Goal: Information Seeking & Learning: Find specific fact

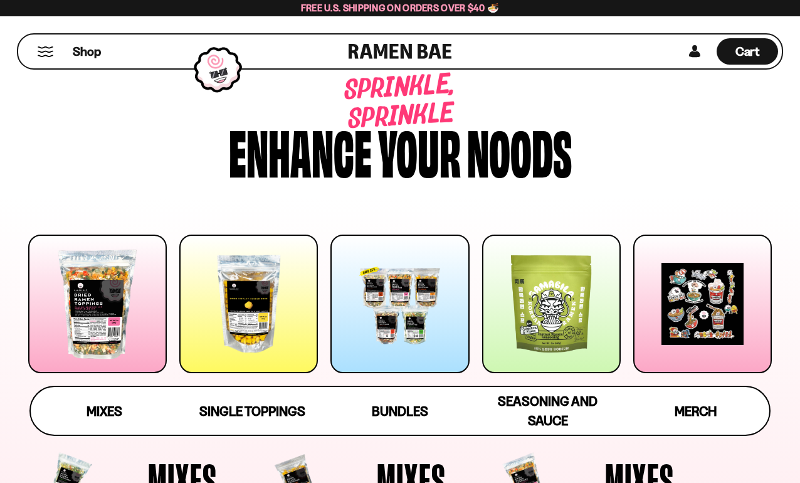
click at [46, 51] on button "Mobile Menu Trigger" at bounding box center [45, 51] width 17 height 11
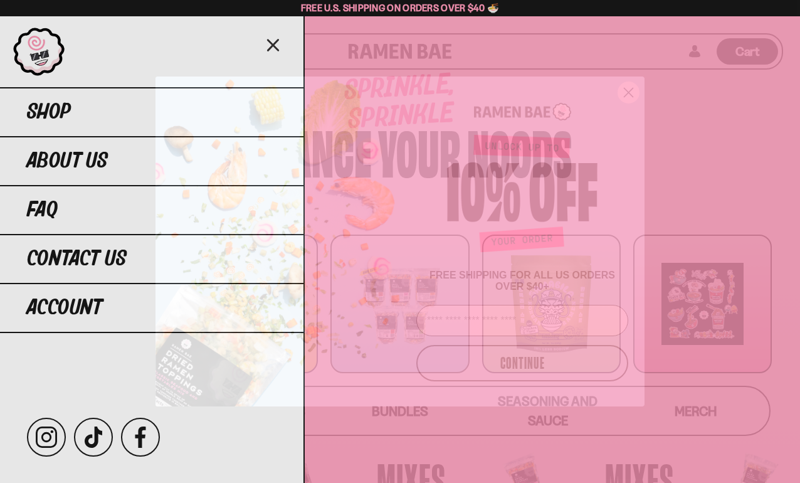
click at [622, 92] on circle "Close dialog" at bounding box center [628, 92] width 21 height 21
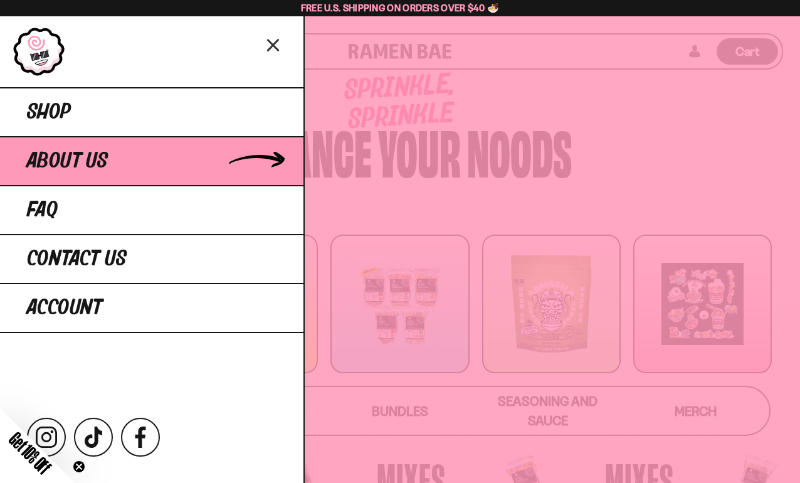
click at [120, 157] on link "About Us" at bounding box center [151, 160] width 303 height 49
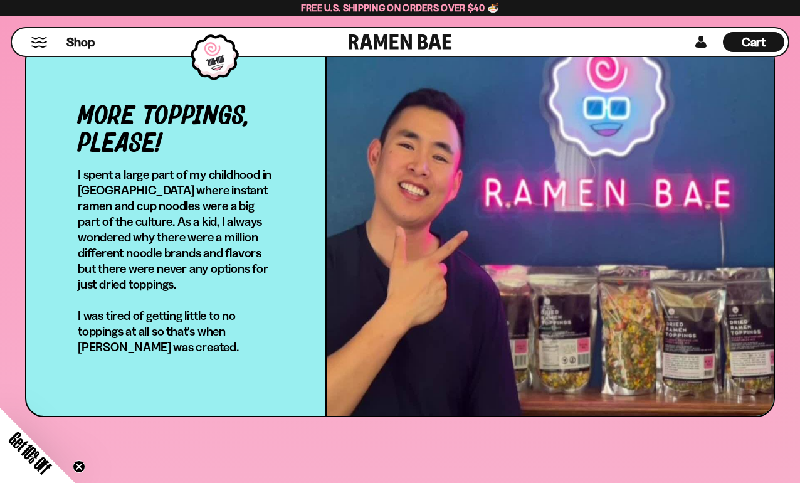
scroll to position [387, 0]
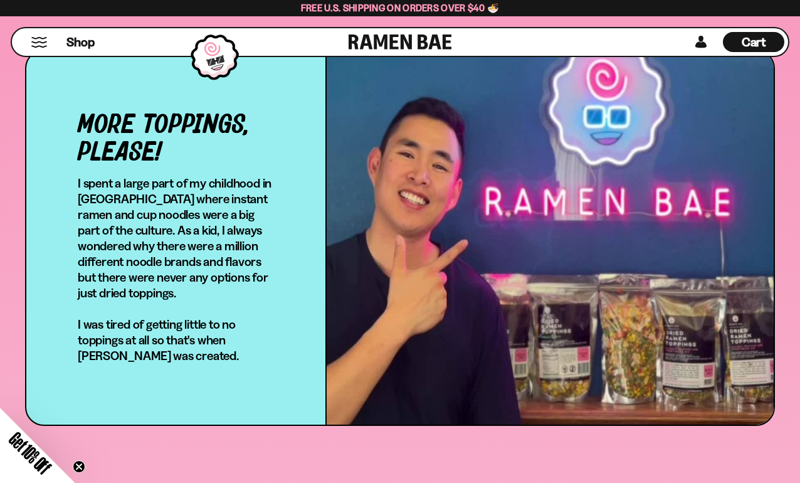
click at [90, 204] on p "I spent a large part of my childhood in [GEOGRAPHIC_DATA] where instant ramen a…" at bounding box center [176, 269] width 196 height 188
click at [50, 238] on div "More toppings, please! I spent a large part of my childhood in [GEOGRAPHIC_DATA…" at bounding box center [175, 238] width 299 height 374
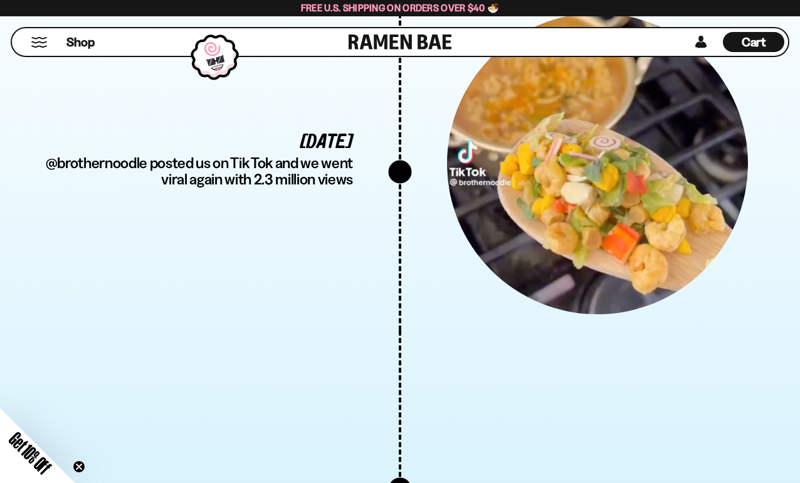
scroll to position [3539, 0]
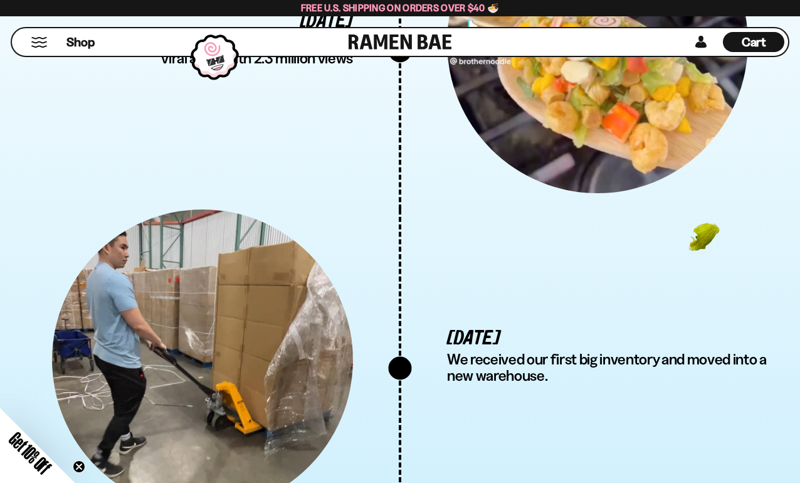
click at [38, 51] on div "Shop" at bounding box center [182, 42] width 333 height 28
click at [38, 33] on div "Shop" at bounding box center [182, 42] width 333 height 28
click at [38, 41] on button "Mobile Menu Trigger" at bounding box center [39, 42] width 17 height 11
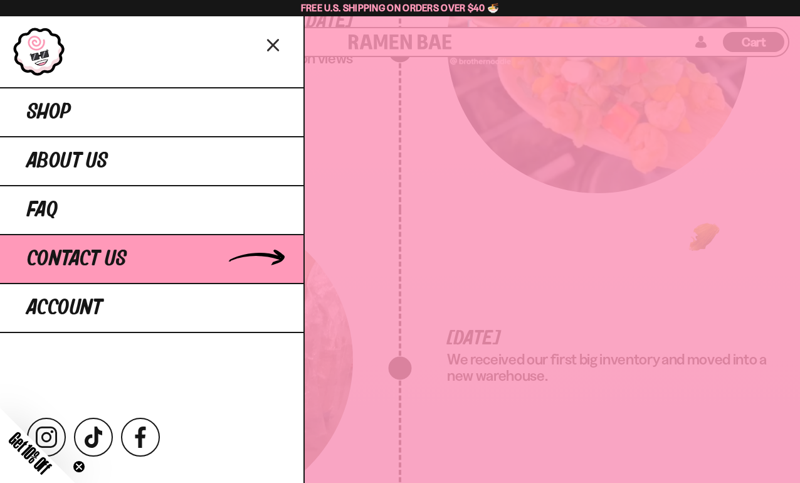
click at [111, 251] on span "Contact Us" at bounding box center [77, 259] width 100 height 23
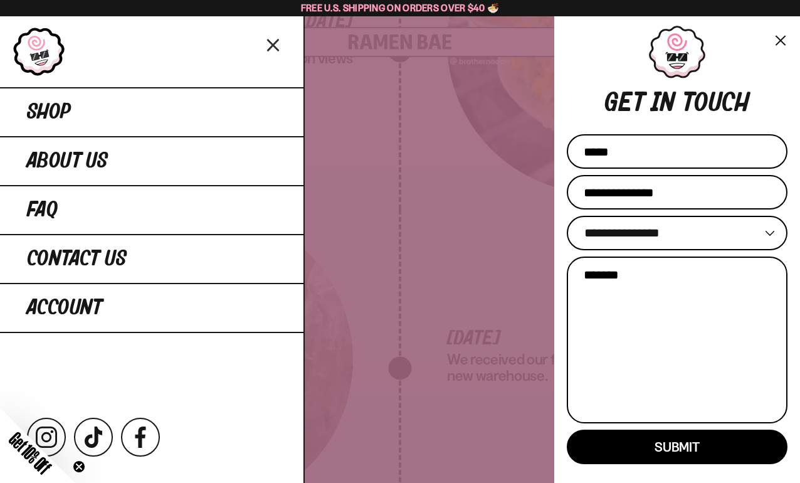
scroll to position [83, 0]
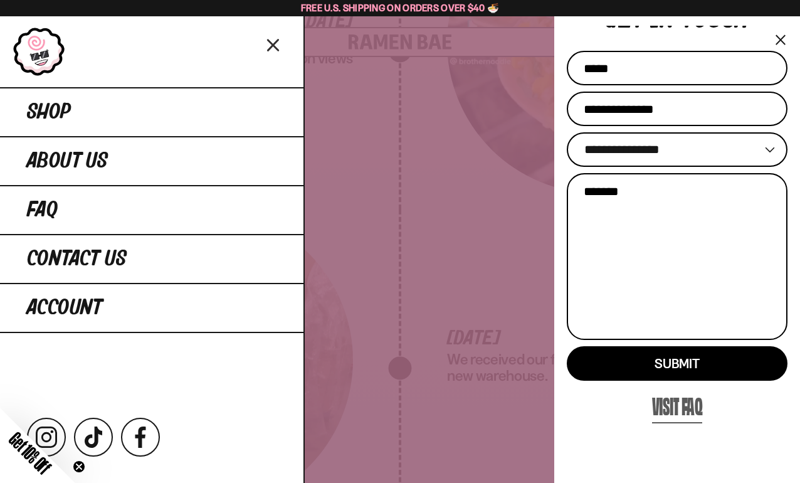
click at [681, 399] on link "Visit FAQ" at bounding box center [677, 405] width 51 height 36
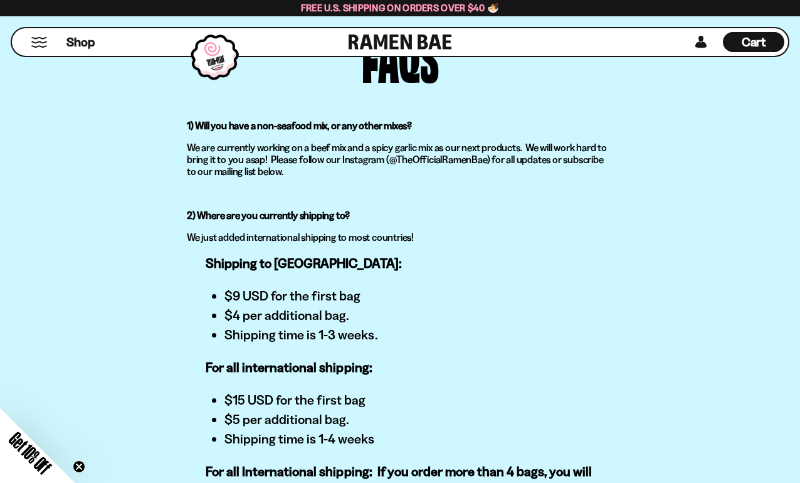
scroll to position [97, 0]
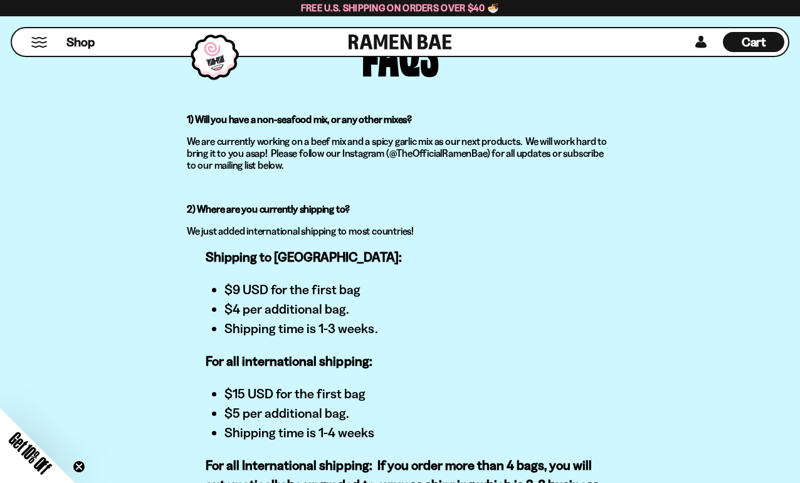
click at [236, 259] on strong "Shipping to Canada:" at bounding box center [304, 257] width 196 height 16
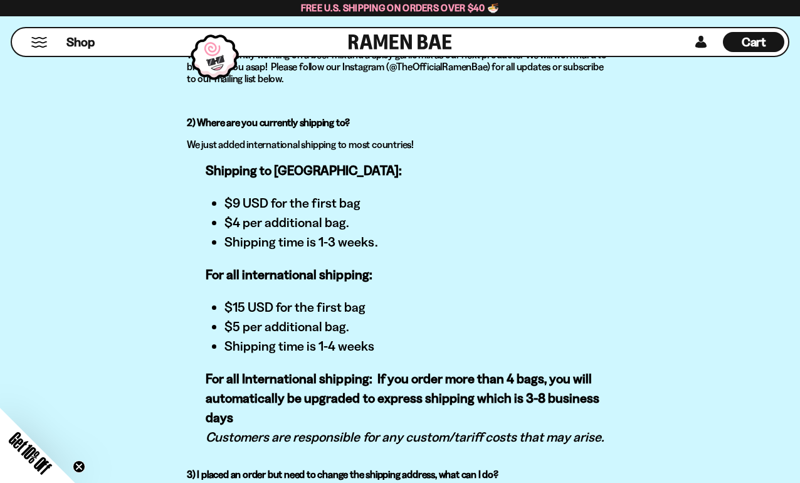
scroll to position [190, 0]
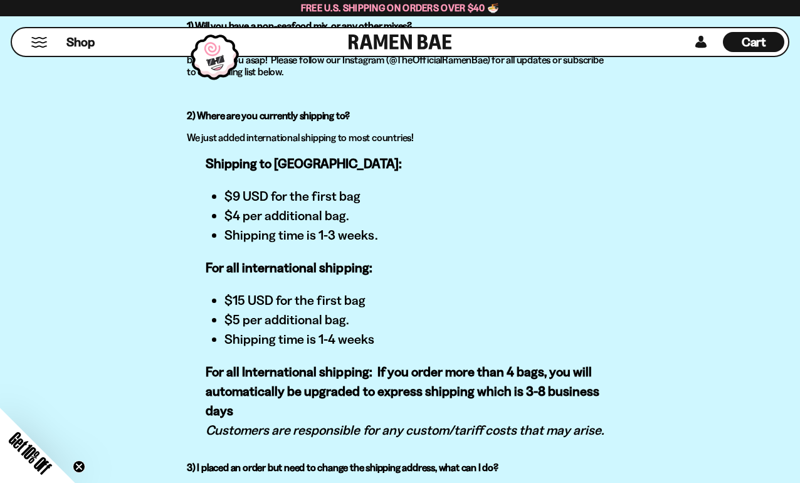
click at [273, 268] on strong "For all international shipping:" at bounding box center [289, 267] width 167 height 16
click at [237, 298] on li "$15 USD for the first bag" at bounding box center [418, 299] width 389 height 19
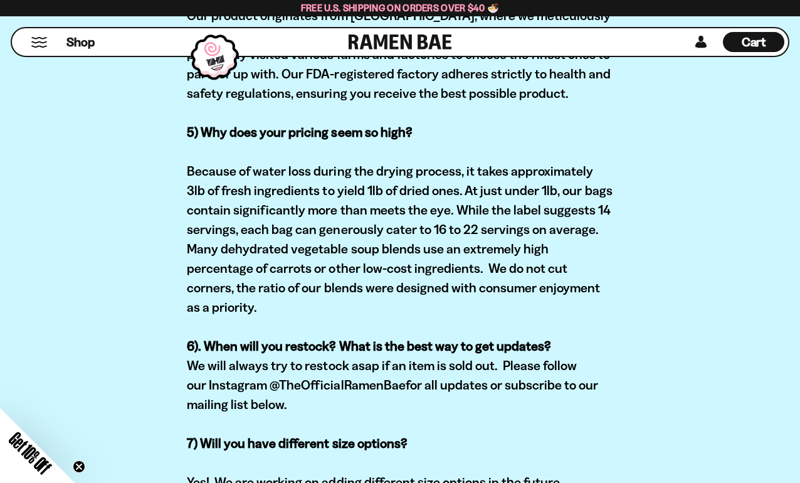
scroll to position [787, 0]
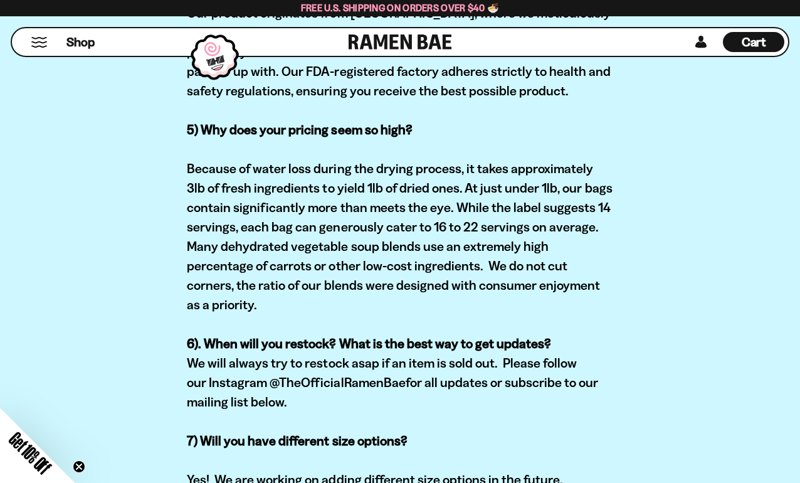
click at [590, 164] on span "Because of water loss during the drying process, it takes approximately 3lb of …" at bounding box center [400, 236] width 426 height 152
click at [59, 246] on div "FAQS 1) Will you have a non-seafood mix, or any other mixes? We are currently w…" at bounding box center [399, 37] width 781 height 1417
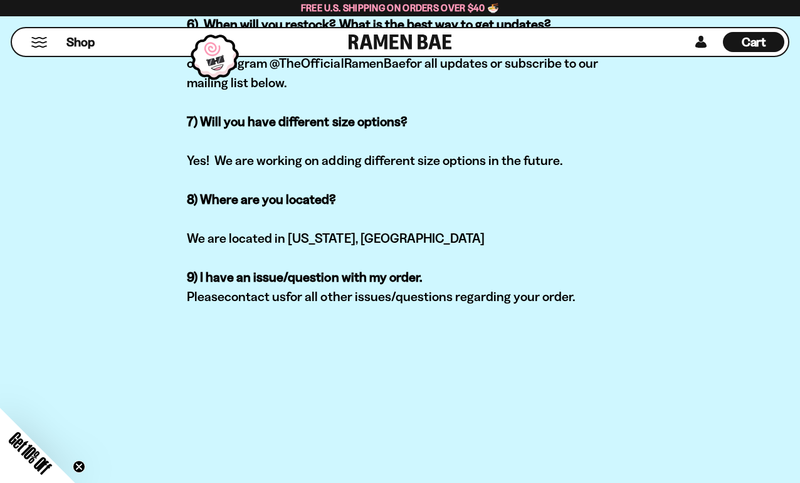
scroll to position [1097, 0]
